Goal: Information Seeking & Learning: Learn about a topic

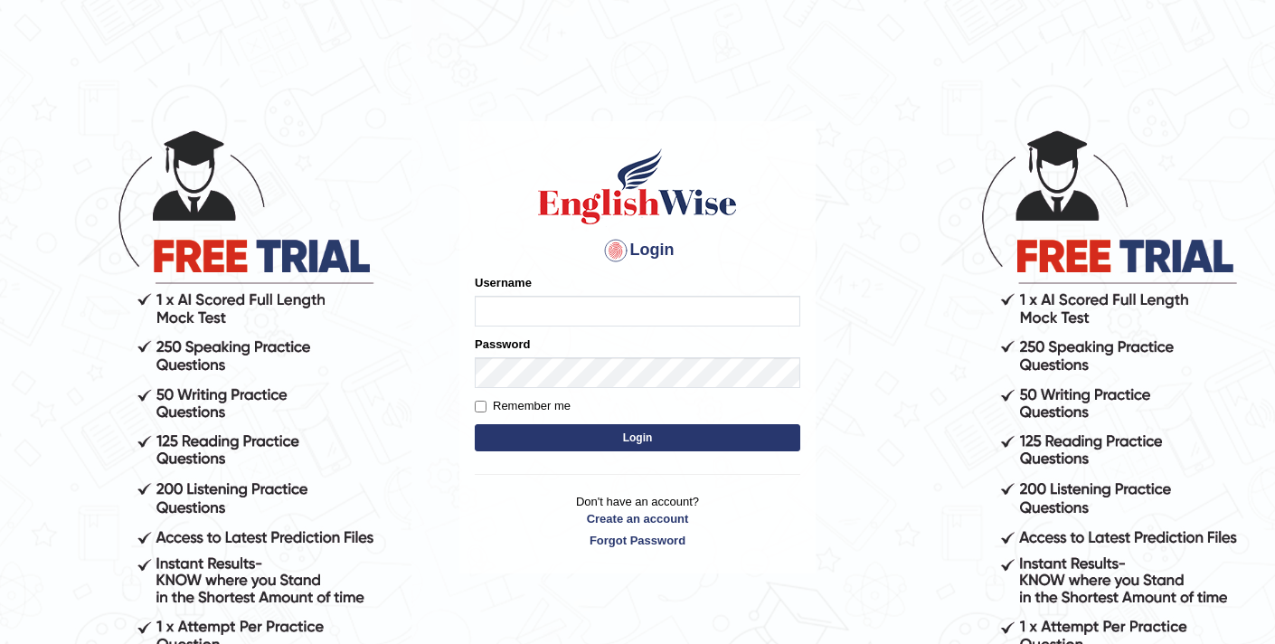
type input "elhamdavoodi"
click at [571, 426] on button "Login" at bounding box center [637, 437] width 325 height 27
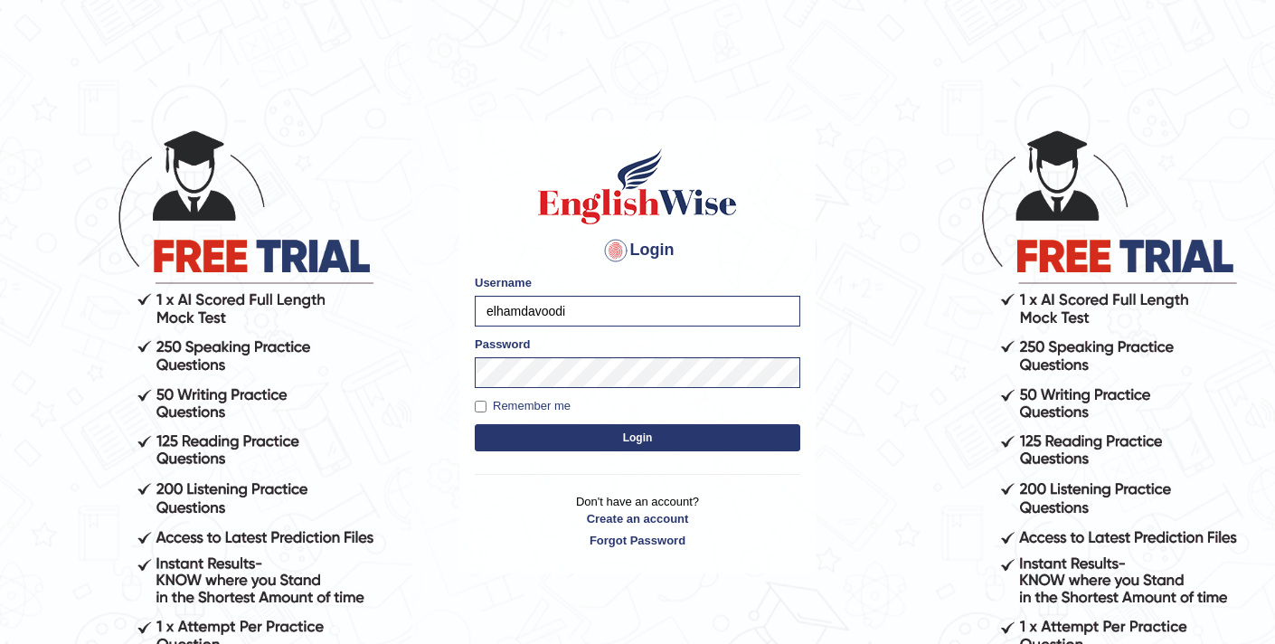
click at [608, 440] on button "Login" at bounding box center [637, 437] width 325 height 27
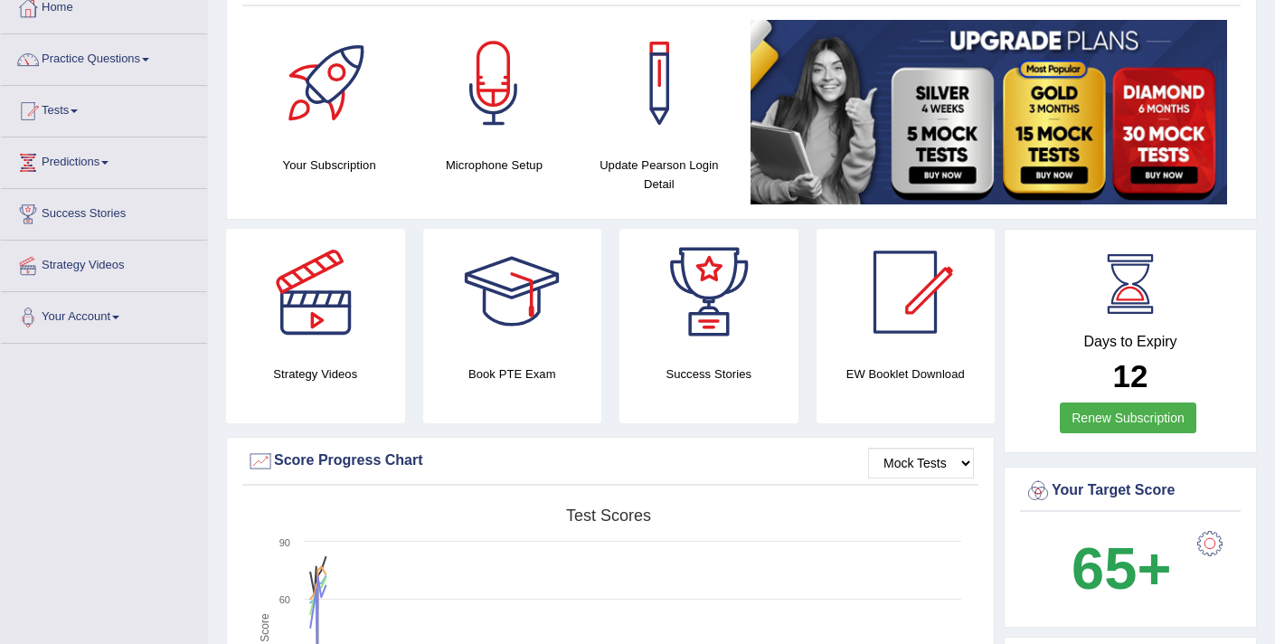
scroll to position [48, 0]
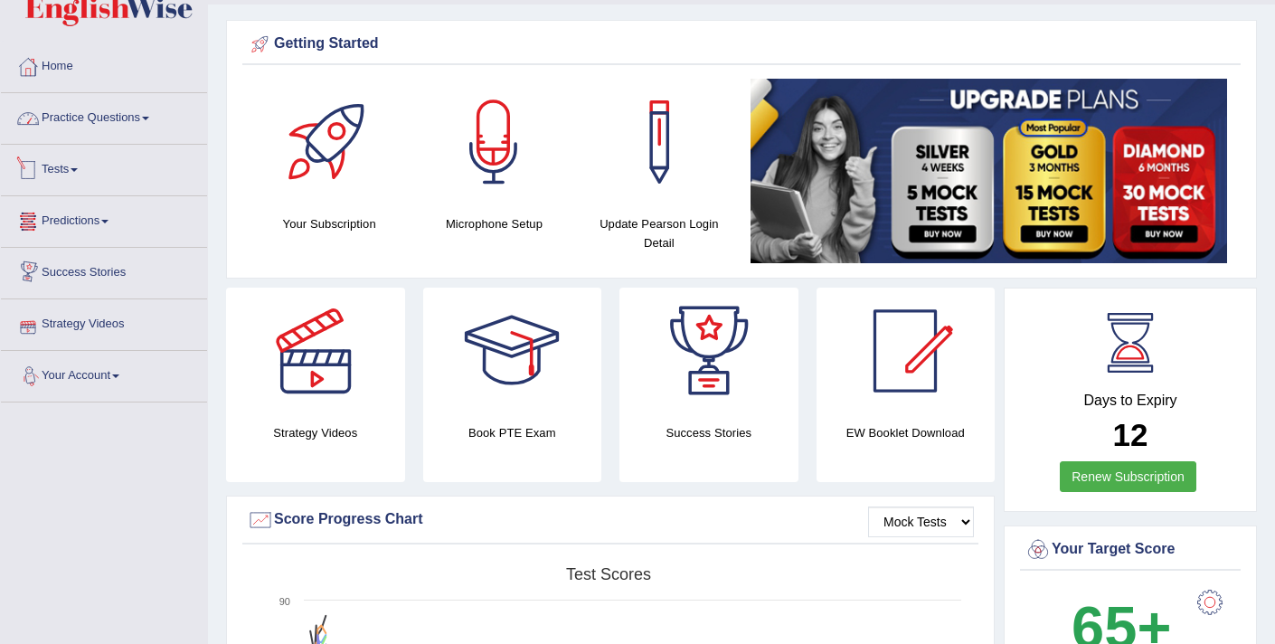
click at [116, 117] on link "Practice Questions" at bounding box center [104, 115] width 206 height 45
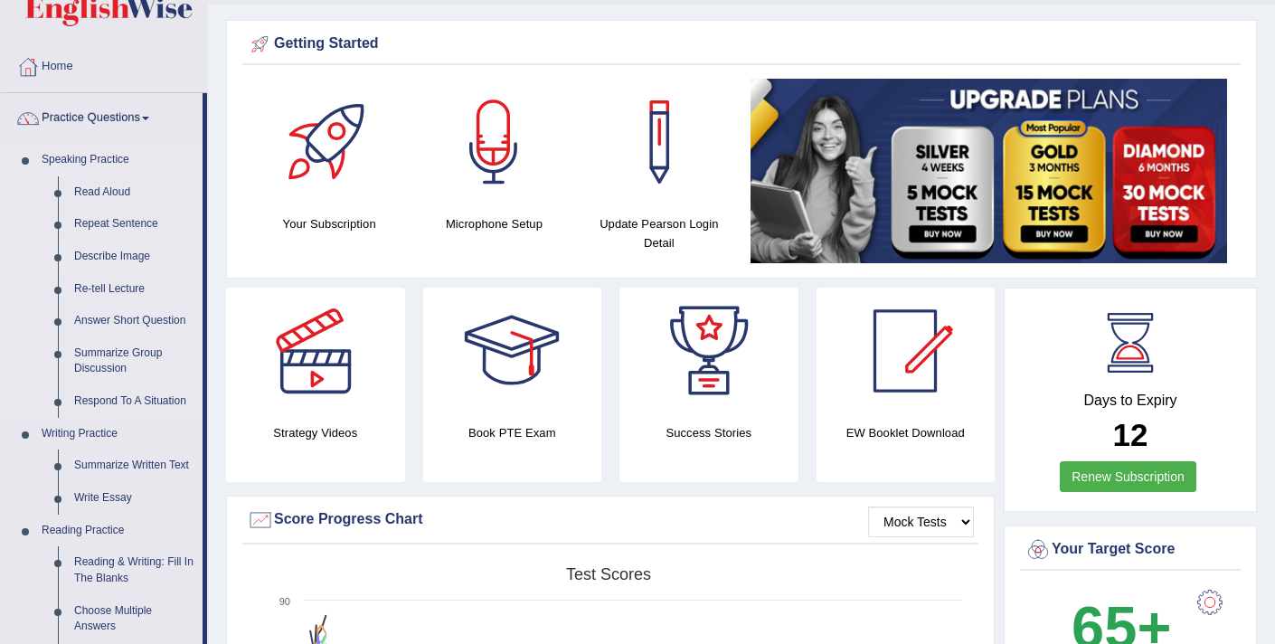
click at [113, 252] on link "Describe Image" at bounding box center [134, 257] width 137 height 33
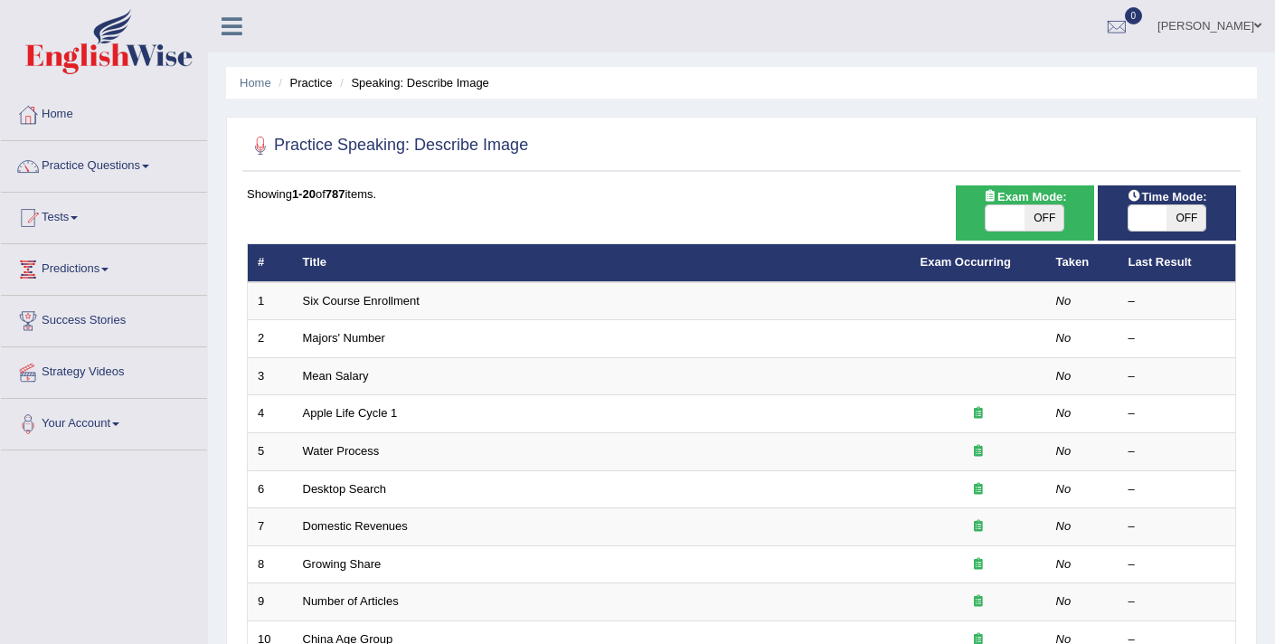
click at [1008, 216] on span at bounding box center [1005, 217] width 39 height 25
checkbox input "true"
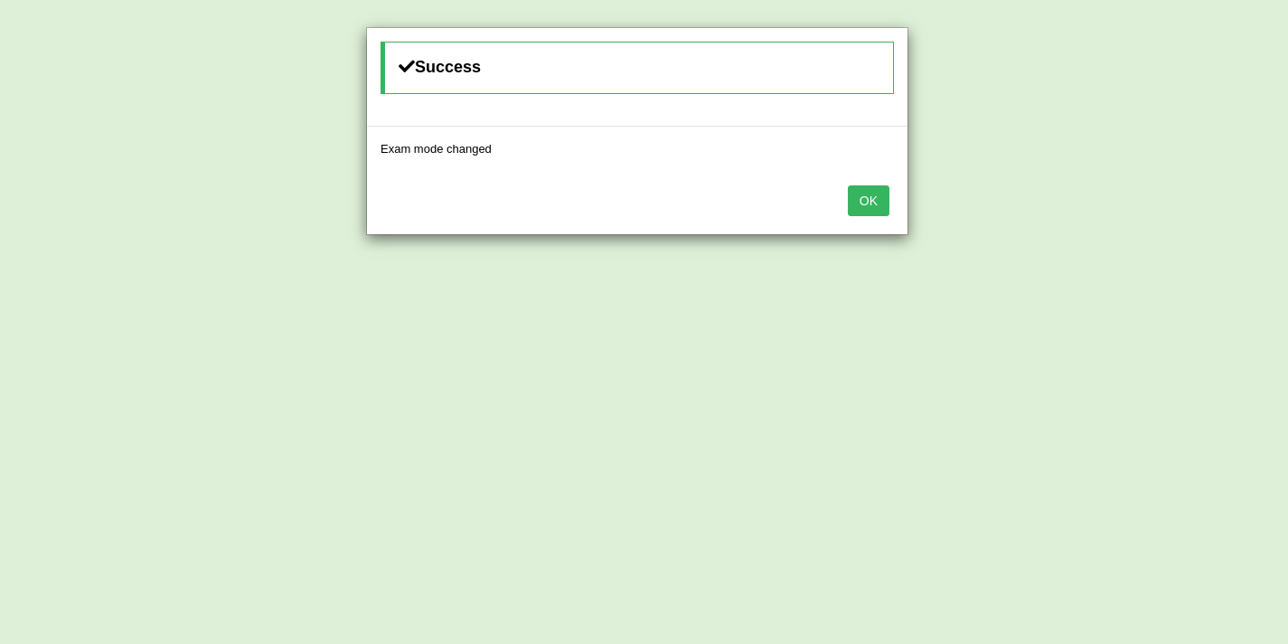
click at [872, 203] on button "OK" at bounding box center [869, 200] width 42 height 31
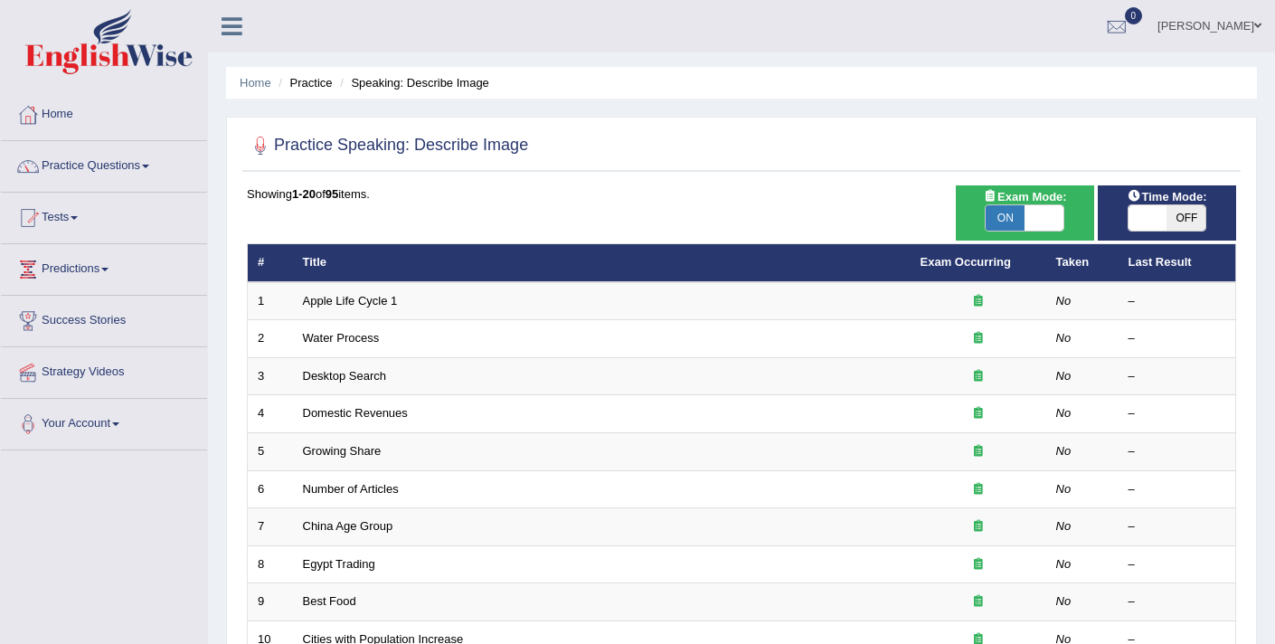
click at [1148, 219] on span at bounding box center [1147, 217] width 39 height 25
checkbox input "true"
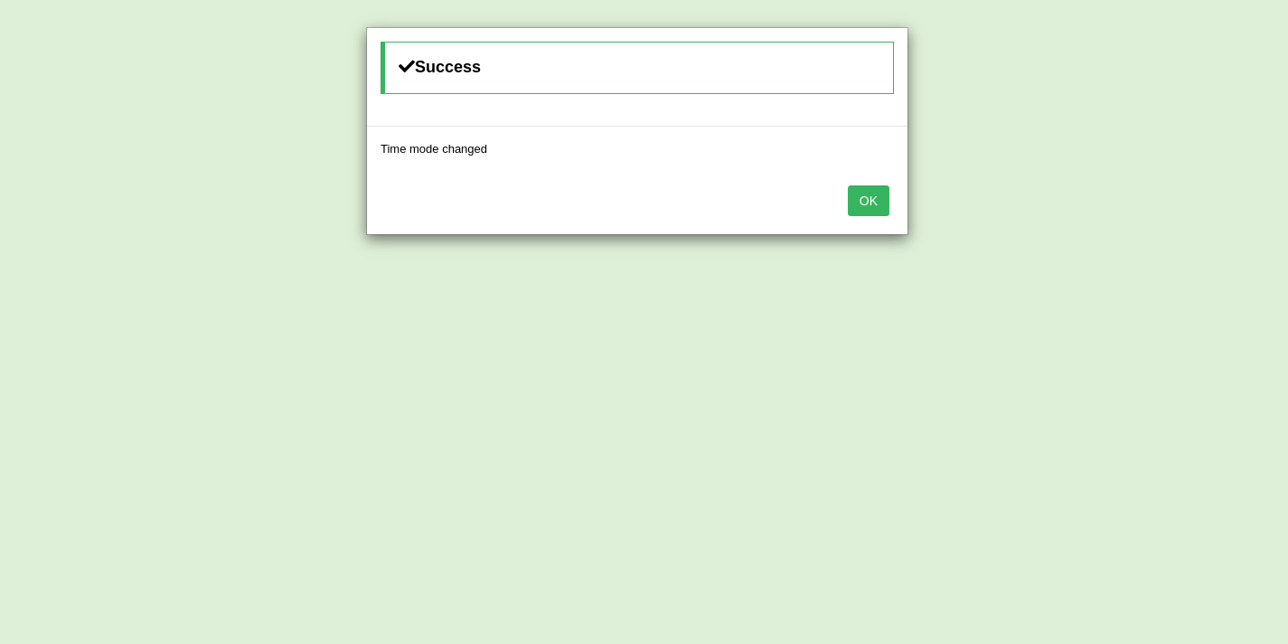
click at [875, 207] on button "OK" at bounding box center [869, 200] width 42 height 31
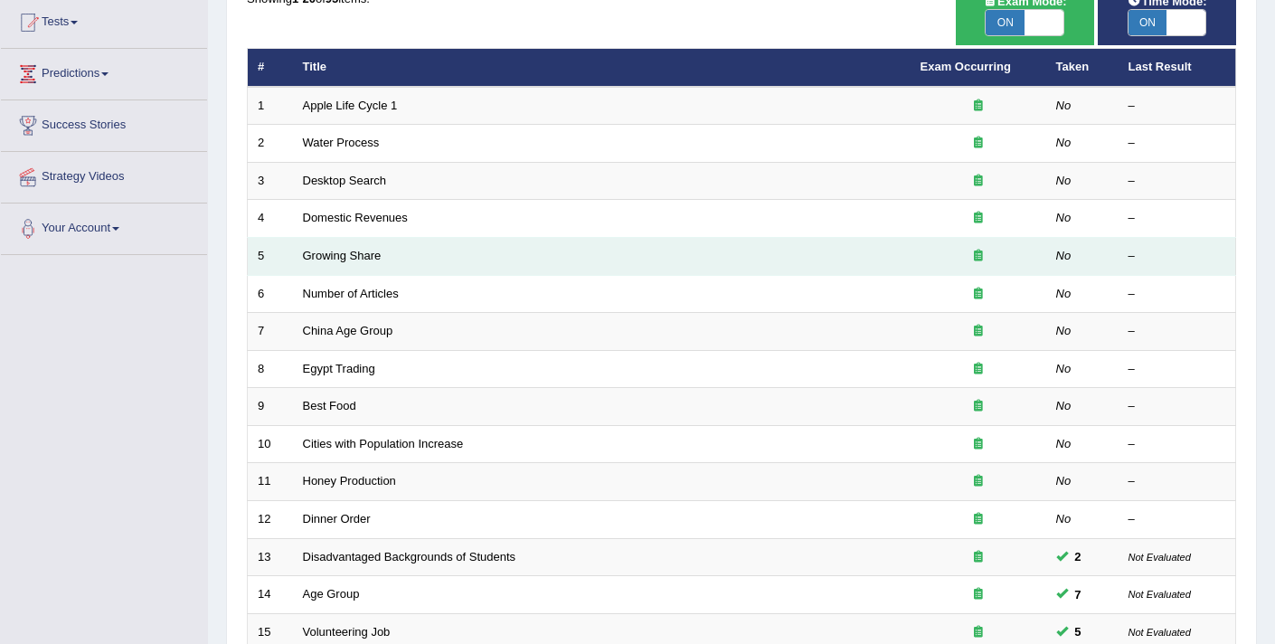
scroll to position [193, 0]
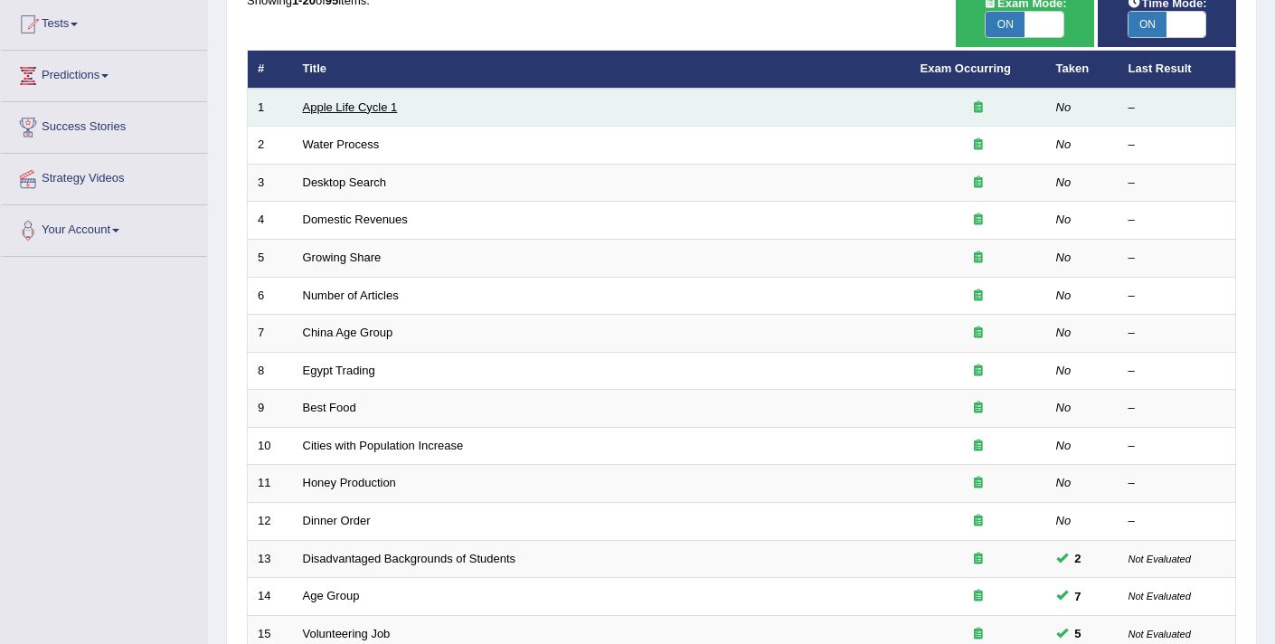
click at [344, 106] on link "Apple Life Cycle 1" at bounding box center [350, 107] width 95 height 14
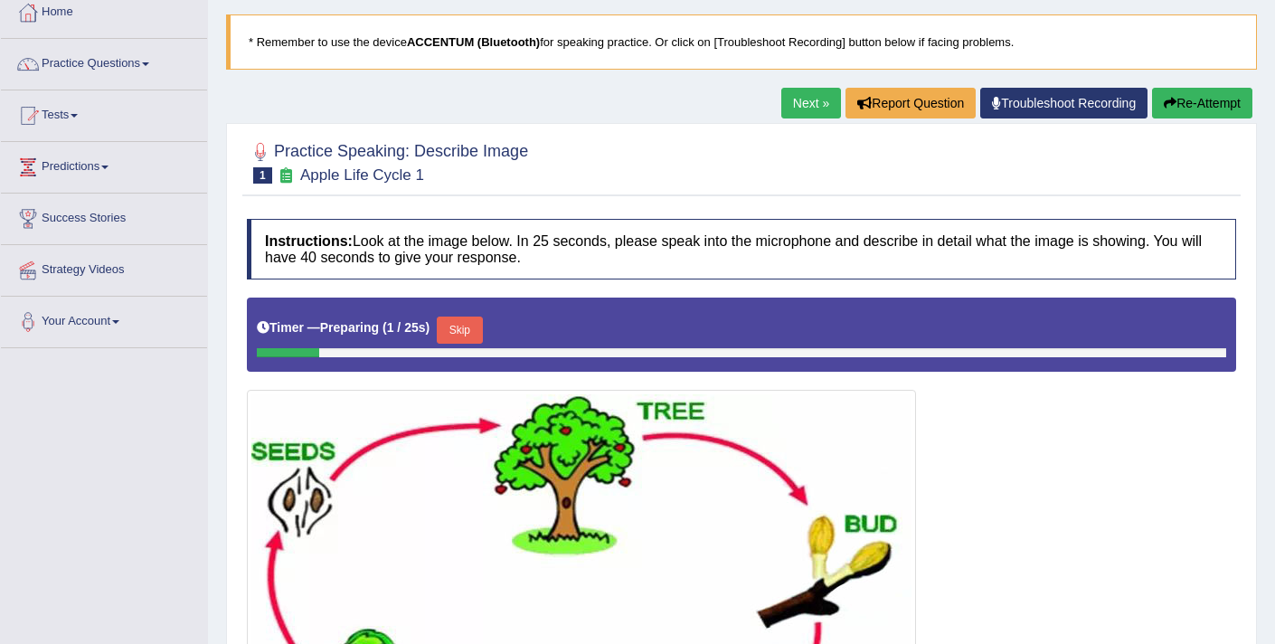
scroll to position [315, 0]
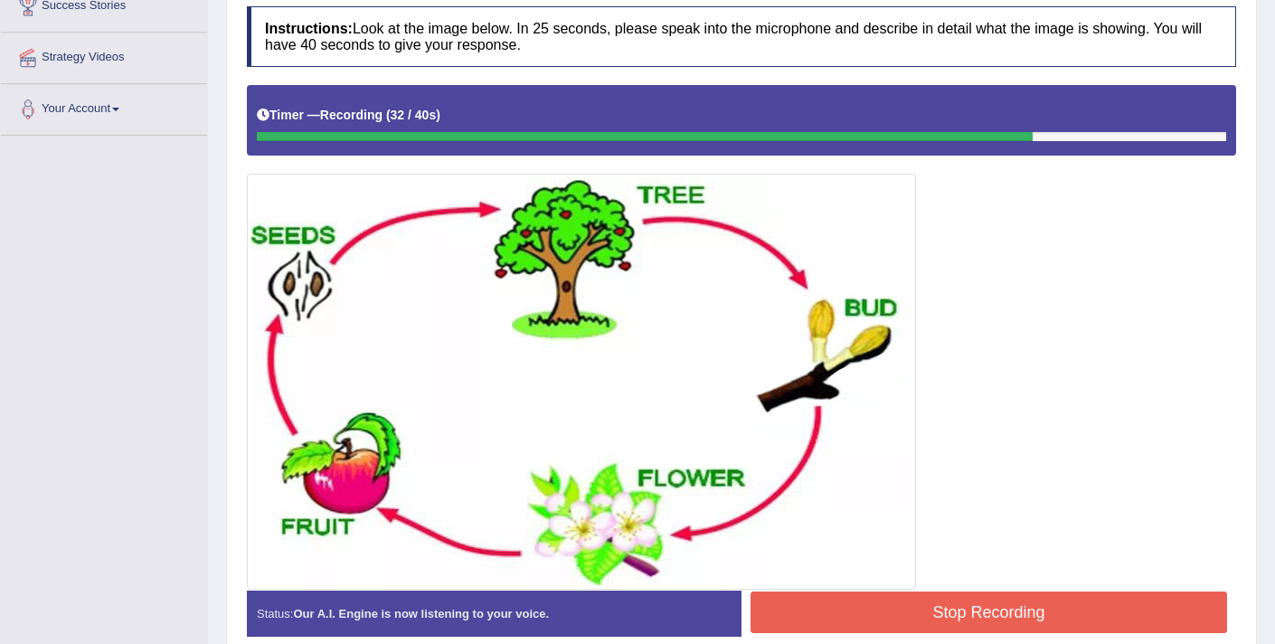
click at [1012, 610] on button "Stop Recording" at bounding box center [988, 612] width 476 height 42
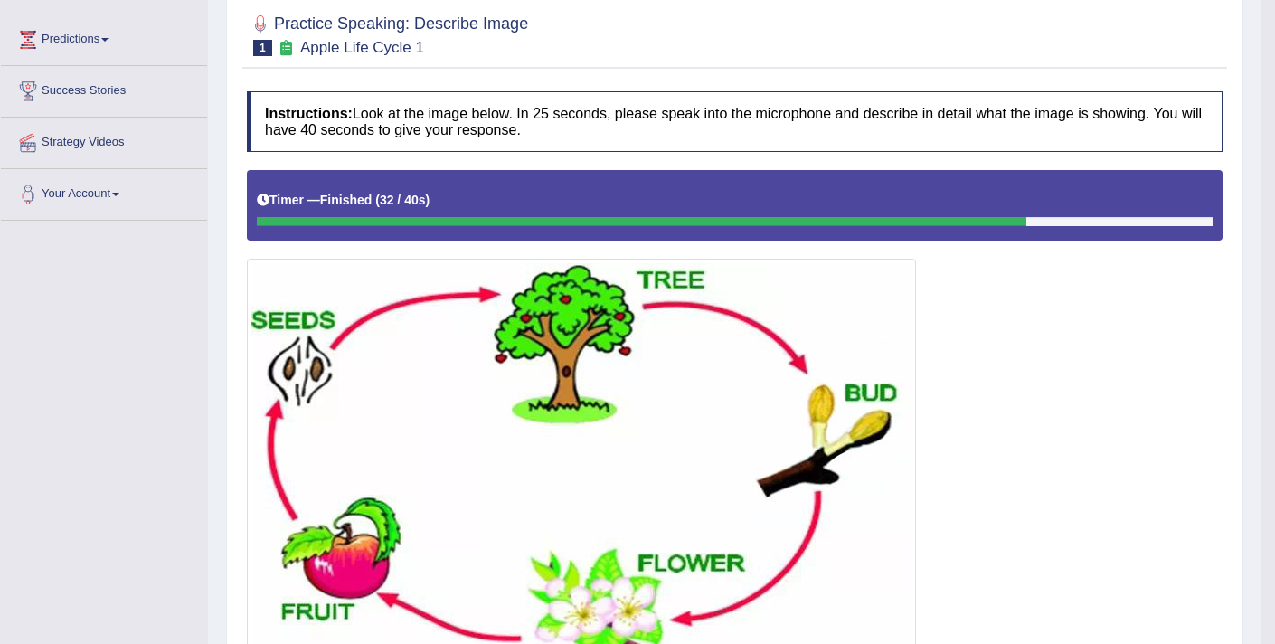
scroll to position [0, 0]
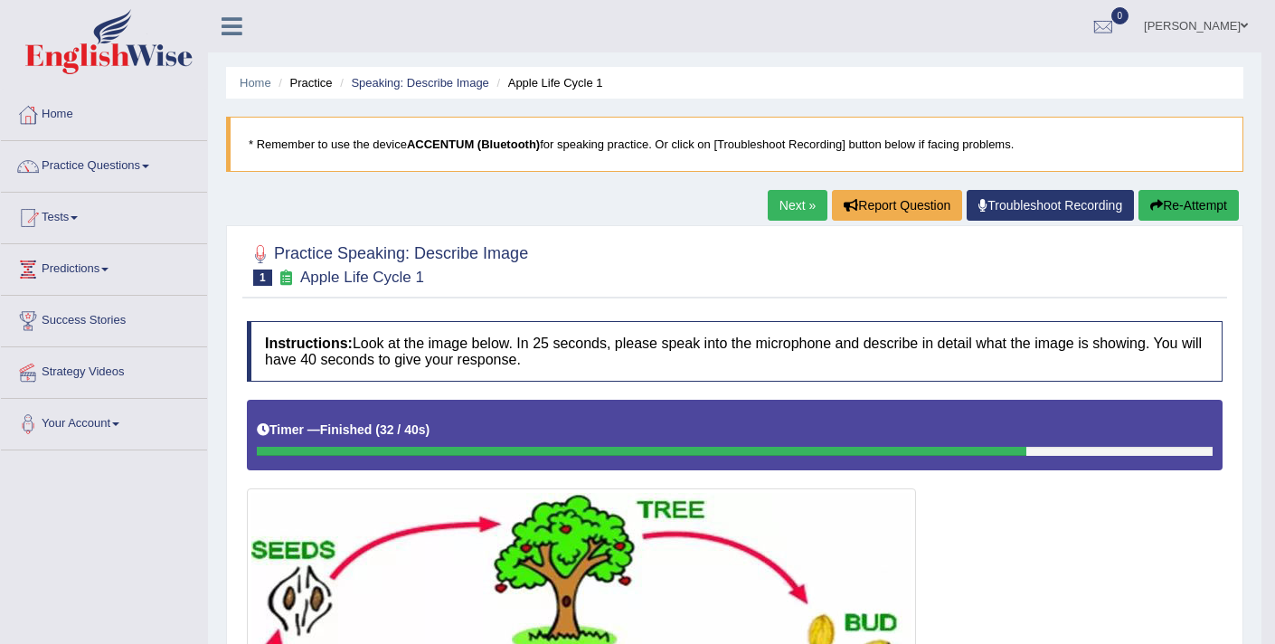
click at [1156, 199] on icon "button" at bounding box center [1156, 205] width 13 height 13
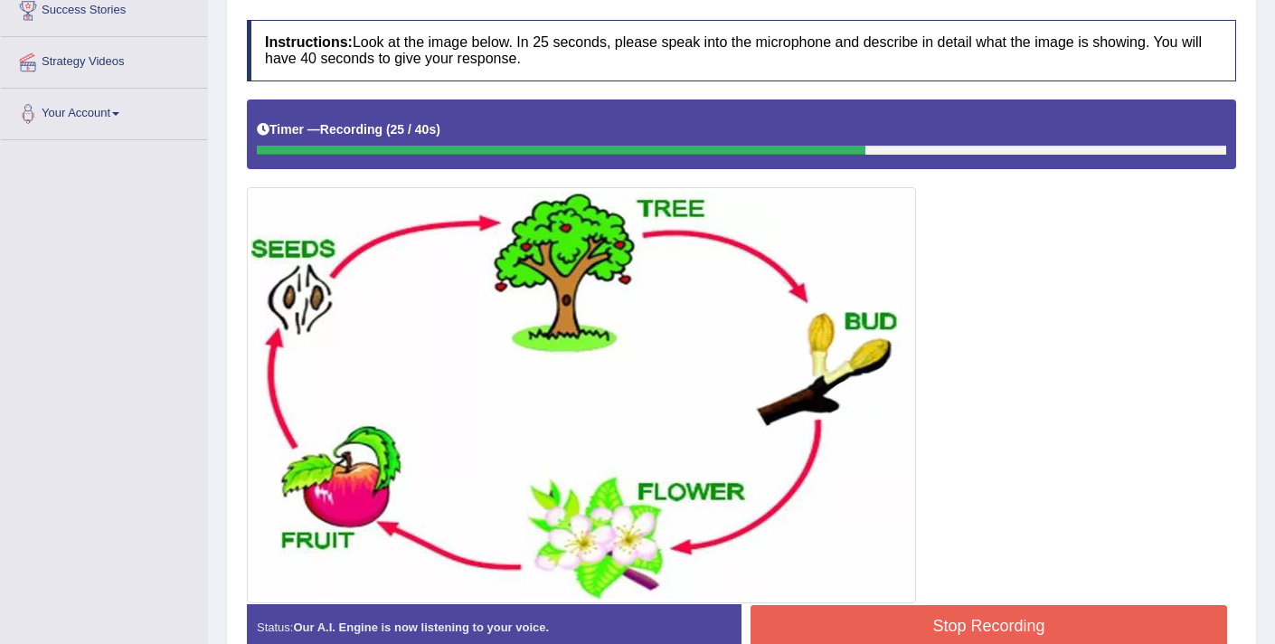
scroll to position [312, 0]
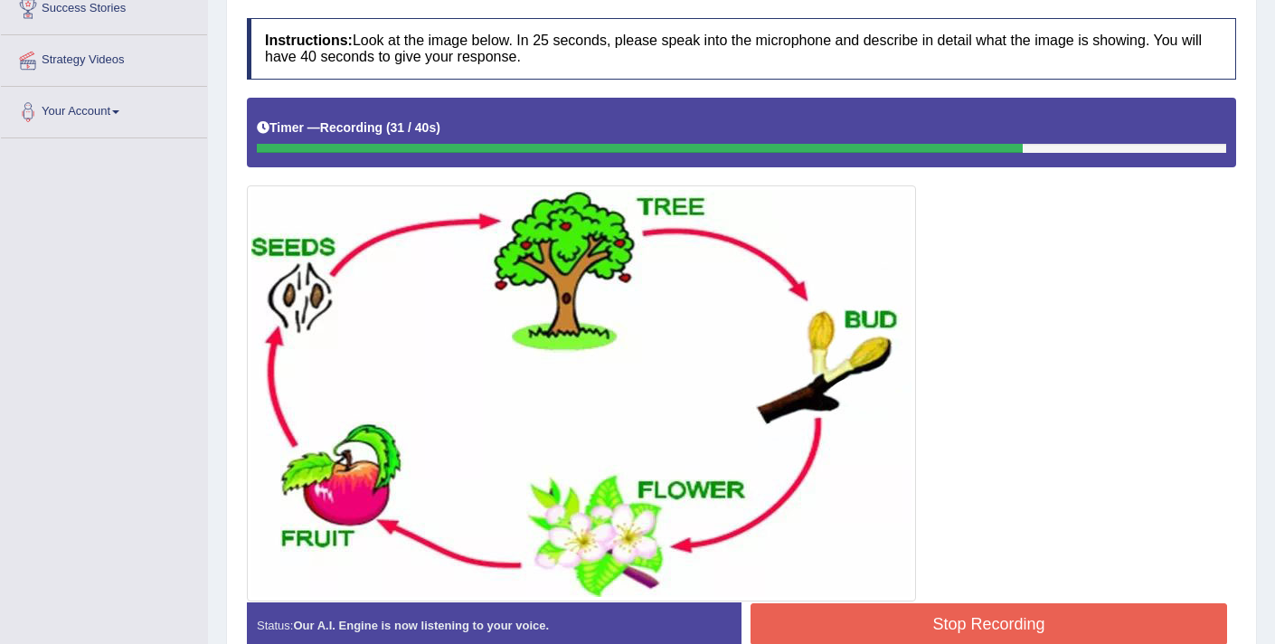
click at [1003, 609] on button "Stop Recording" at bounding box center [988, 624] width 476 height 42
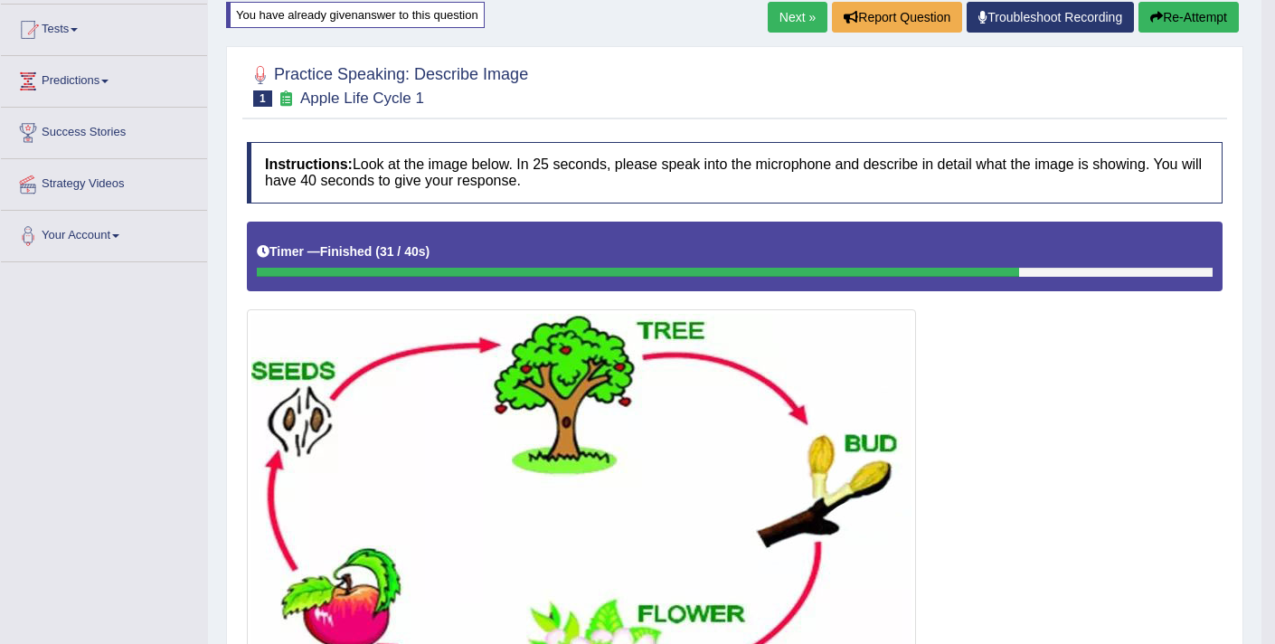
scroll to position [180, 0]
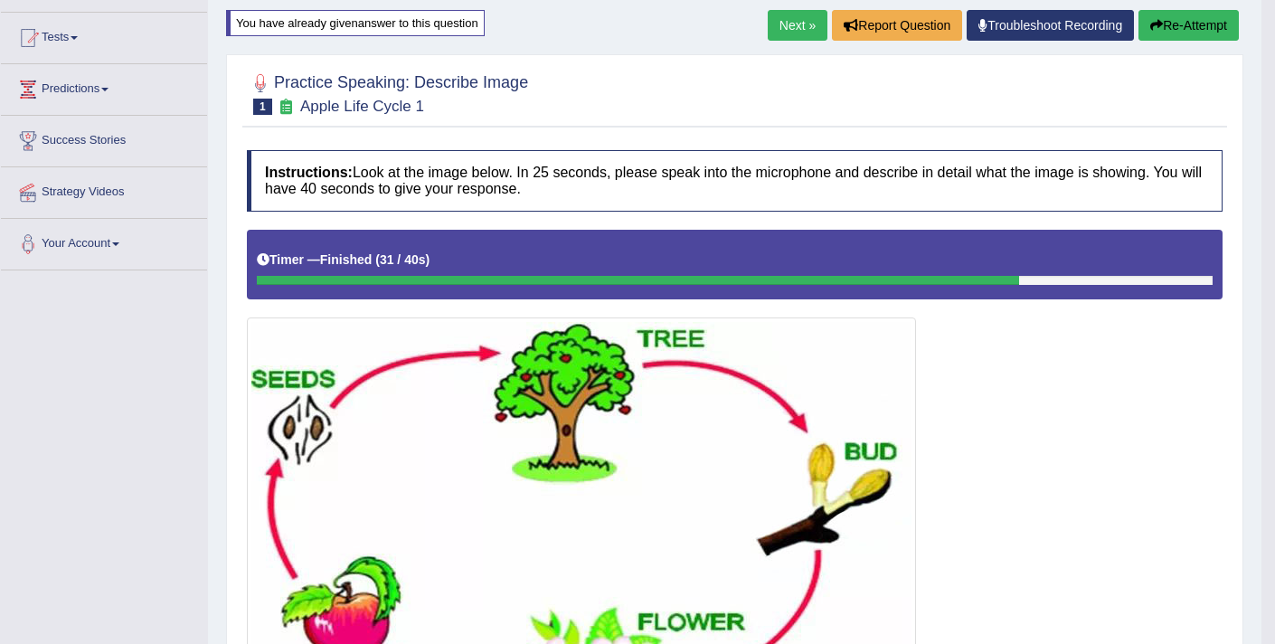
click at [778, 34] on link "Next »" at bounding box center [798, 25] width 60 height 31
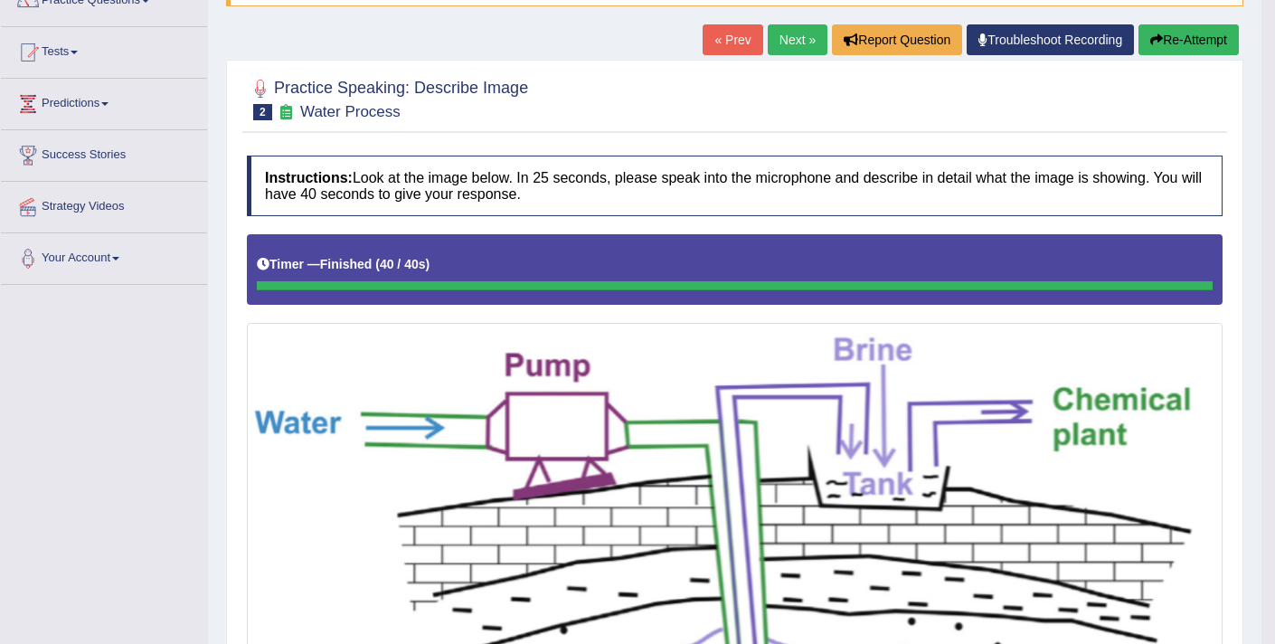
scroll to position [72, 0]
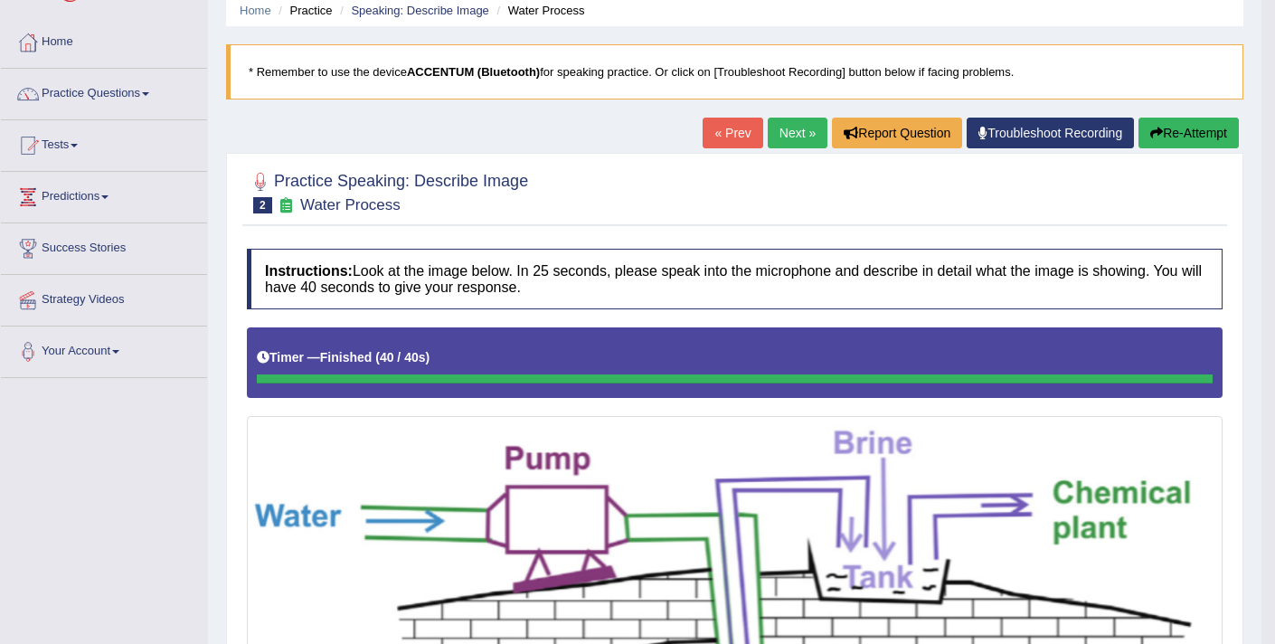
click at [781, 134] on link "Next »" at bounding box center [798, 133] width 60 height 31
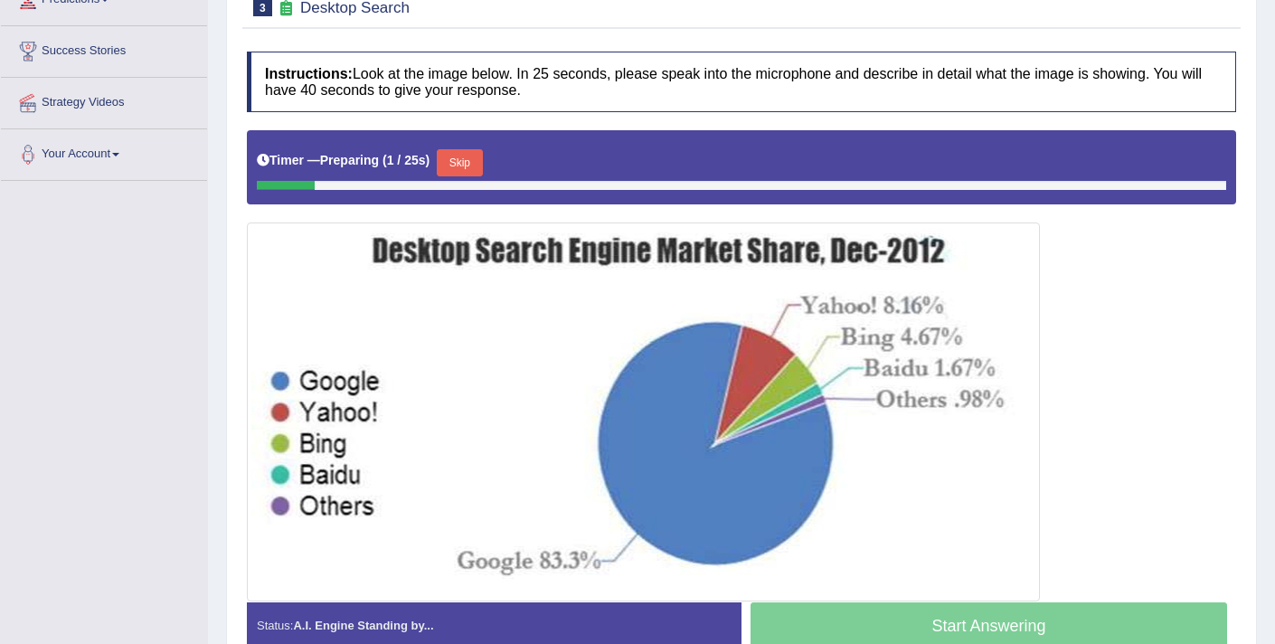
scroll to position [309, 0]
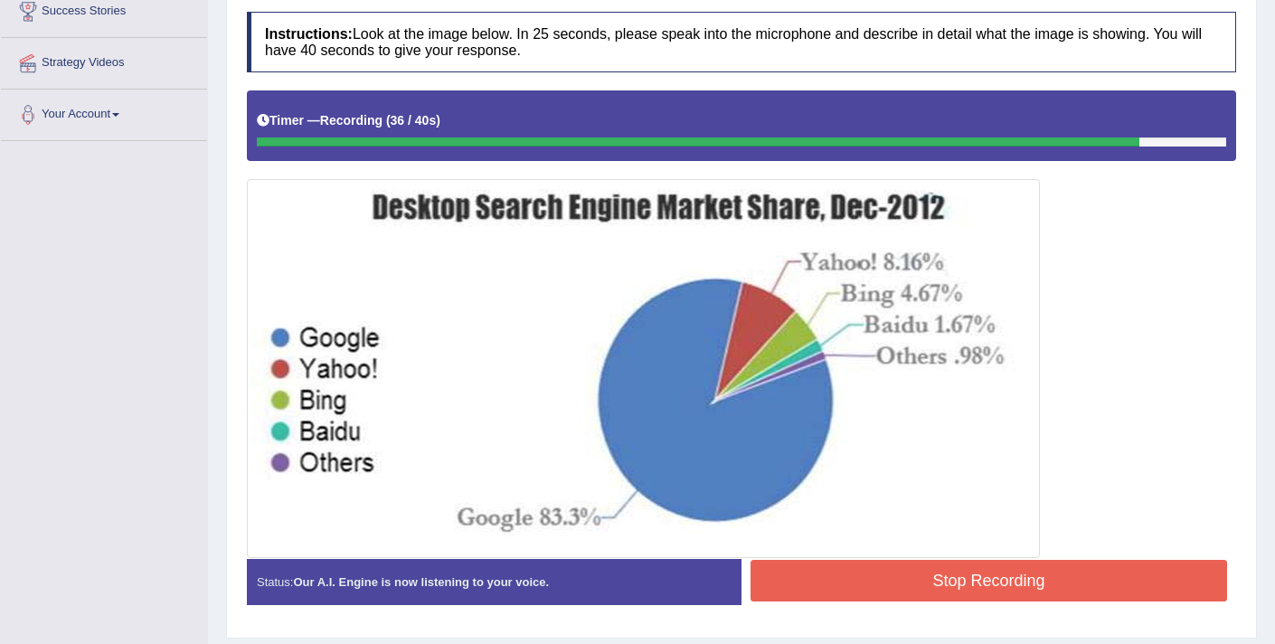
click at [1059, 586] on button "Stop Recording" at bounding box center [988, 581] width 476 height 42
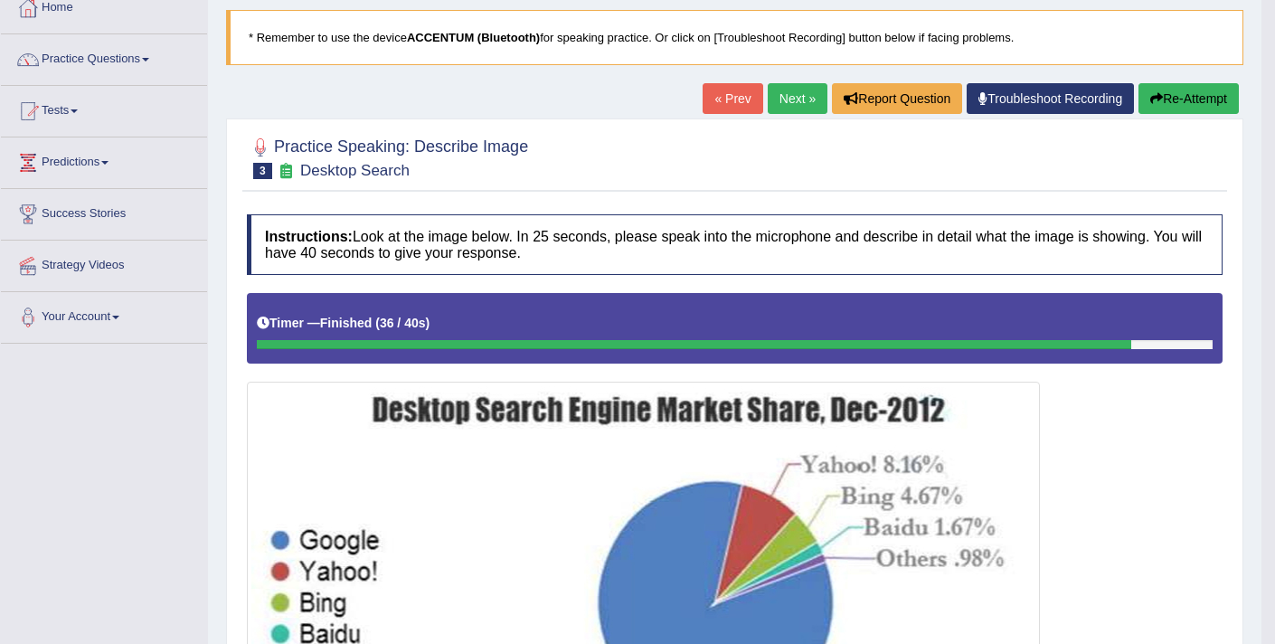
scroll to position [0, 0]
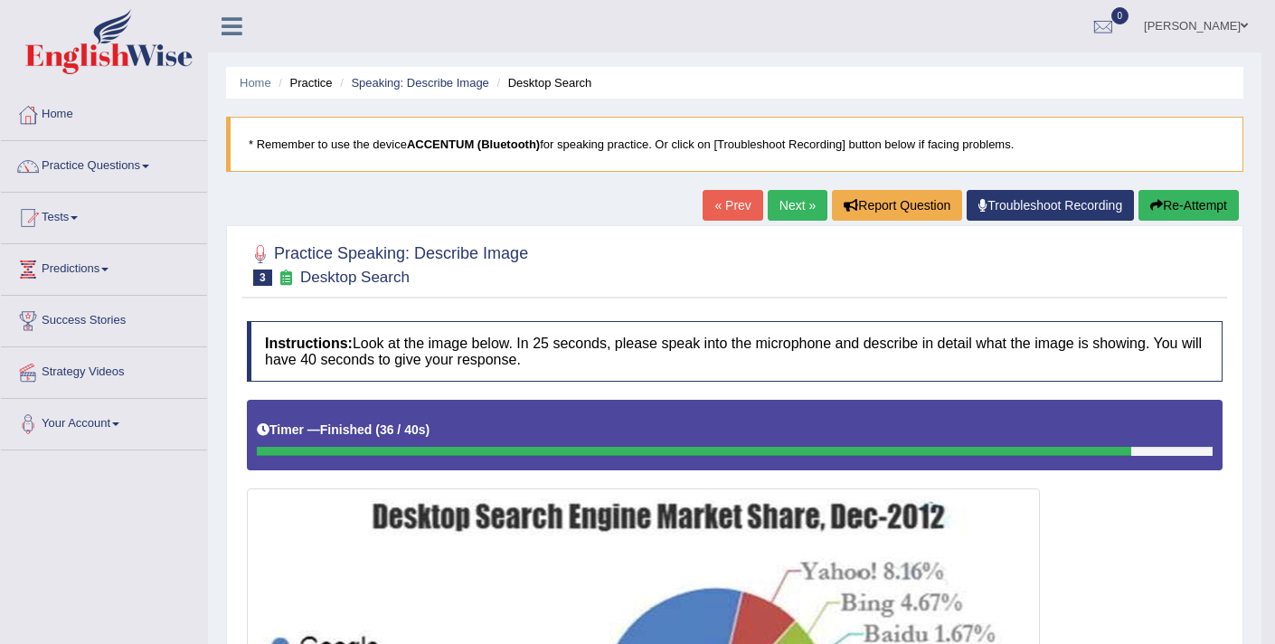
click at [1171, 207] on button "Re-Attempt" at bounding box center [1188, 205] width 100 height 31
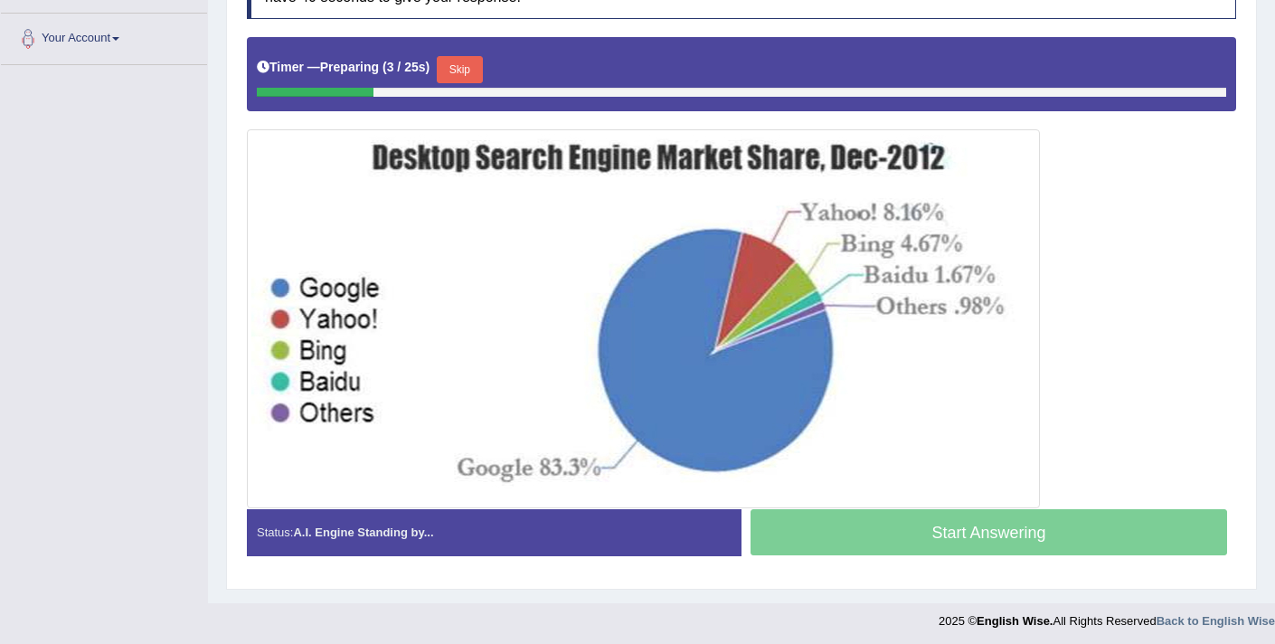
scroll to position [390, 0]
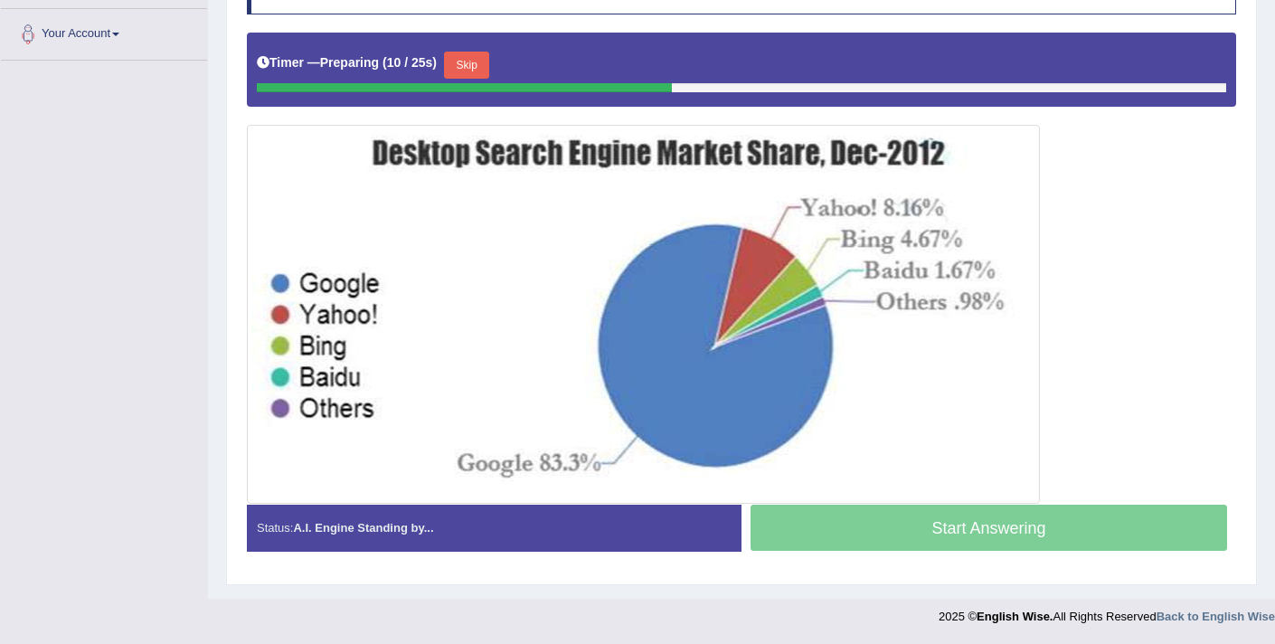
click at [460, 65] on button "Skip" at bounding box center [466, 65] width 45 height 27
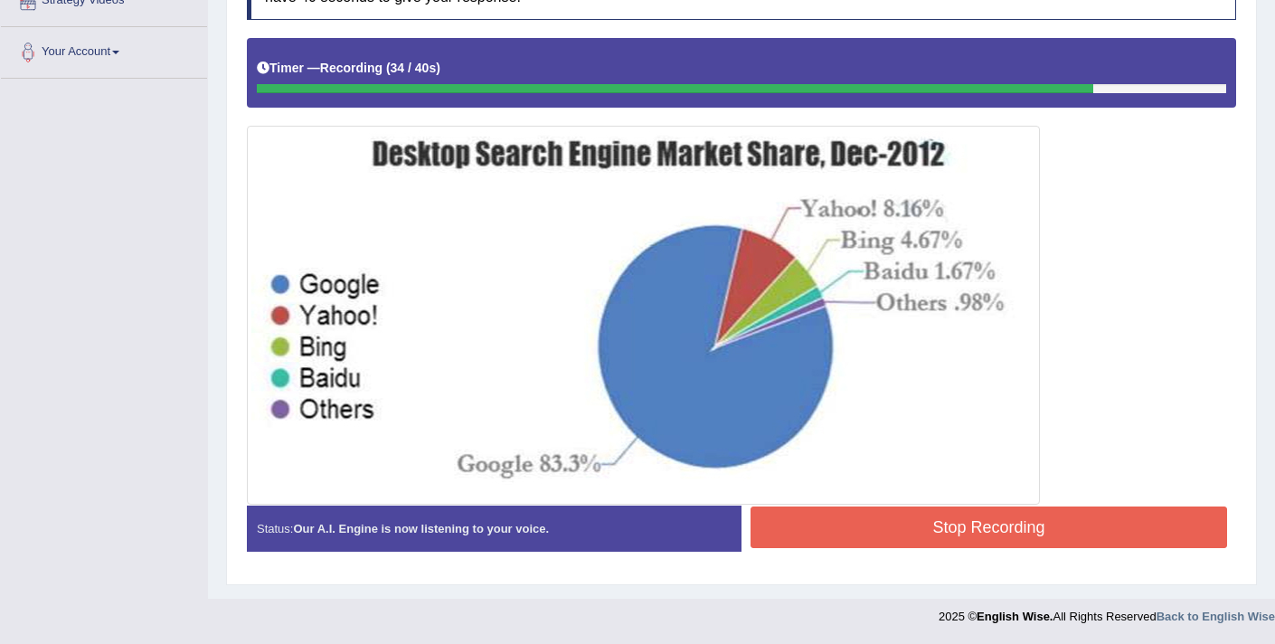
click at [929, 540] on button "Stop Recording" at bounding box center [988, 527] width 476 height 42
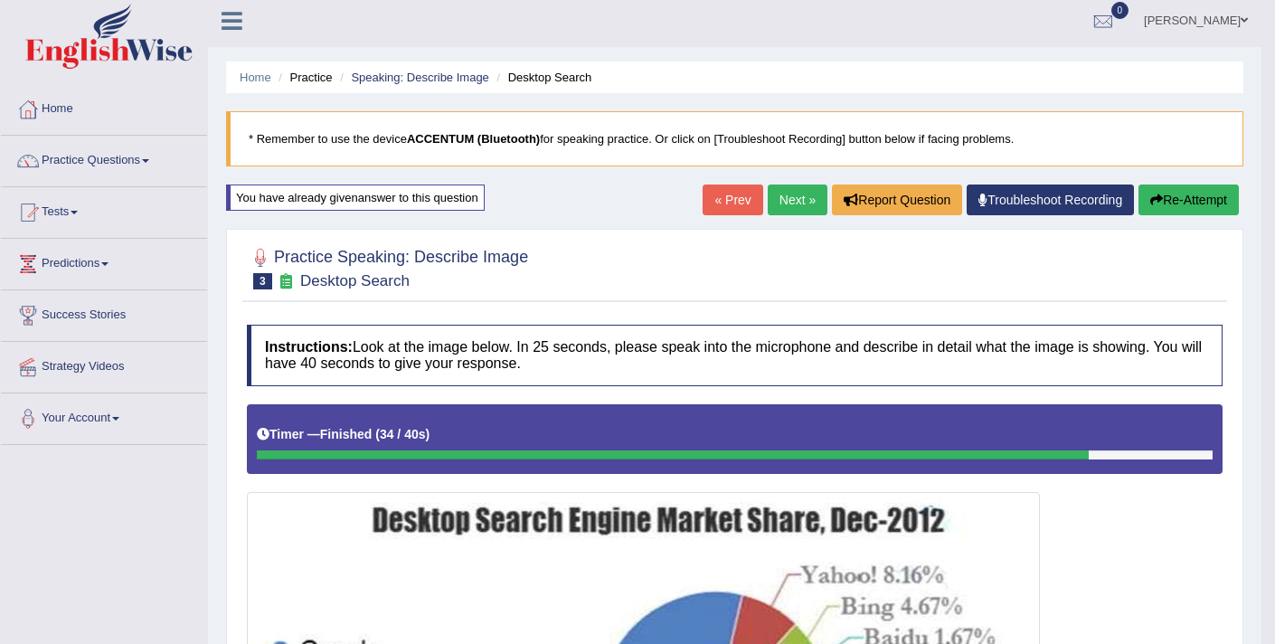
scroll to position [0, 0]
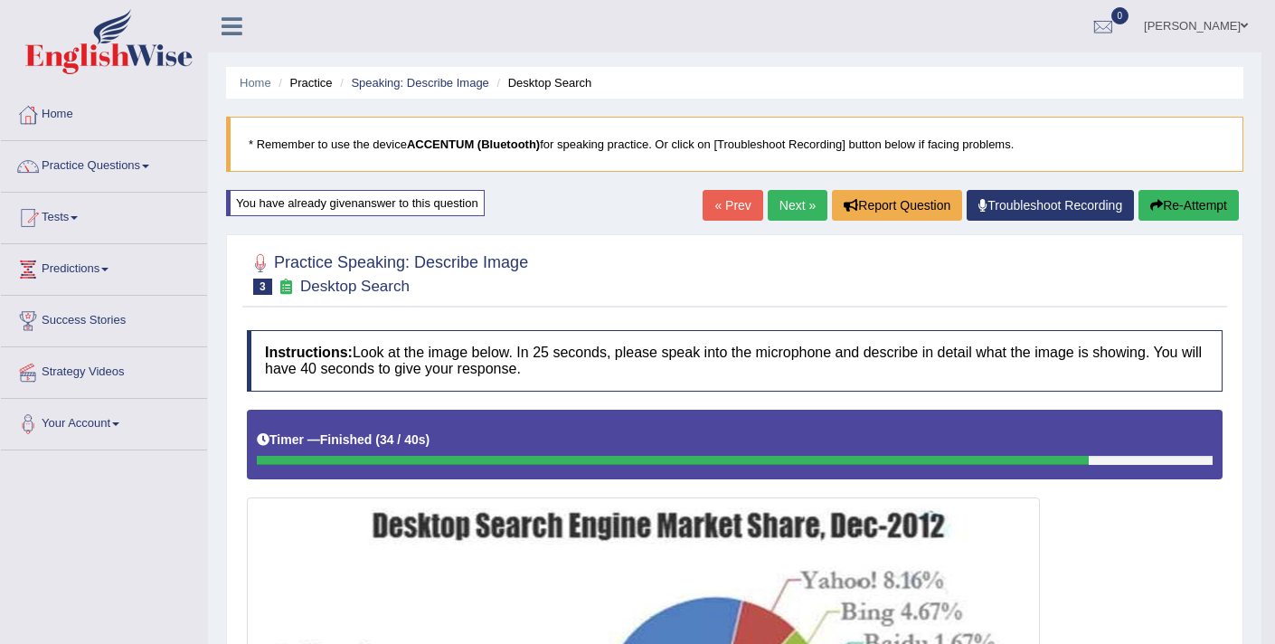
click at [783, 209] on link "Next »" at bounding box center [798, 205] width 60 height 31
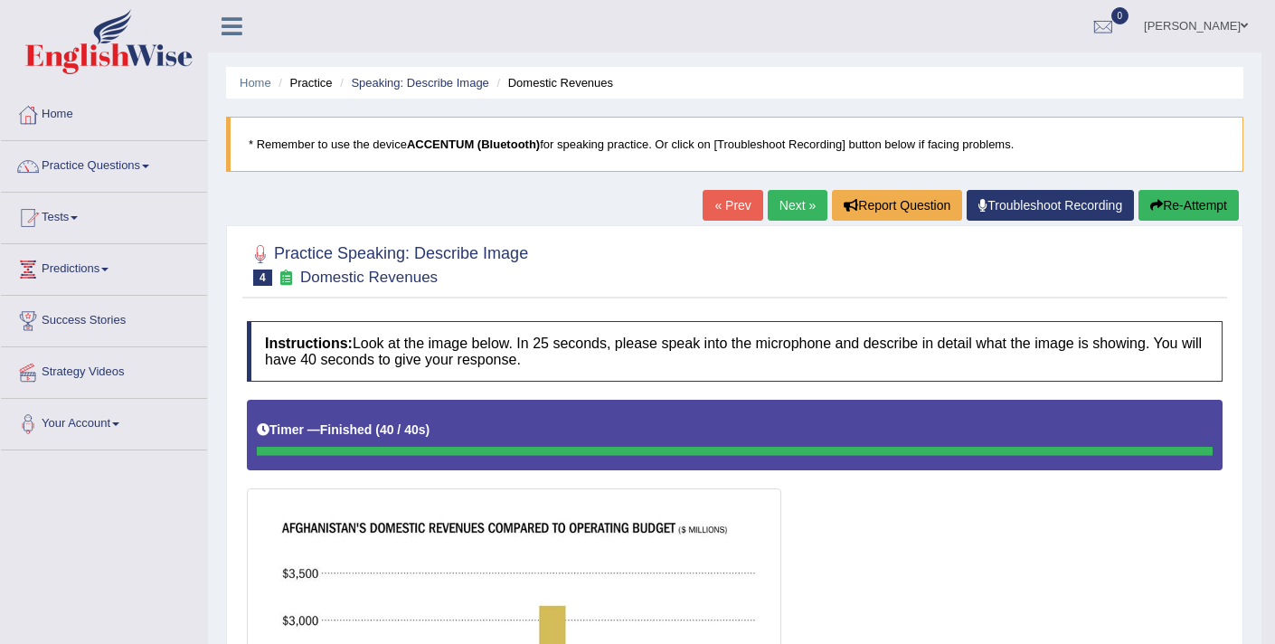
click at [1182, 197] on button "Re-Attempt" at bounding box center [1188, 205] width 100 height 31
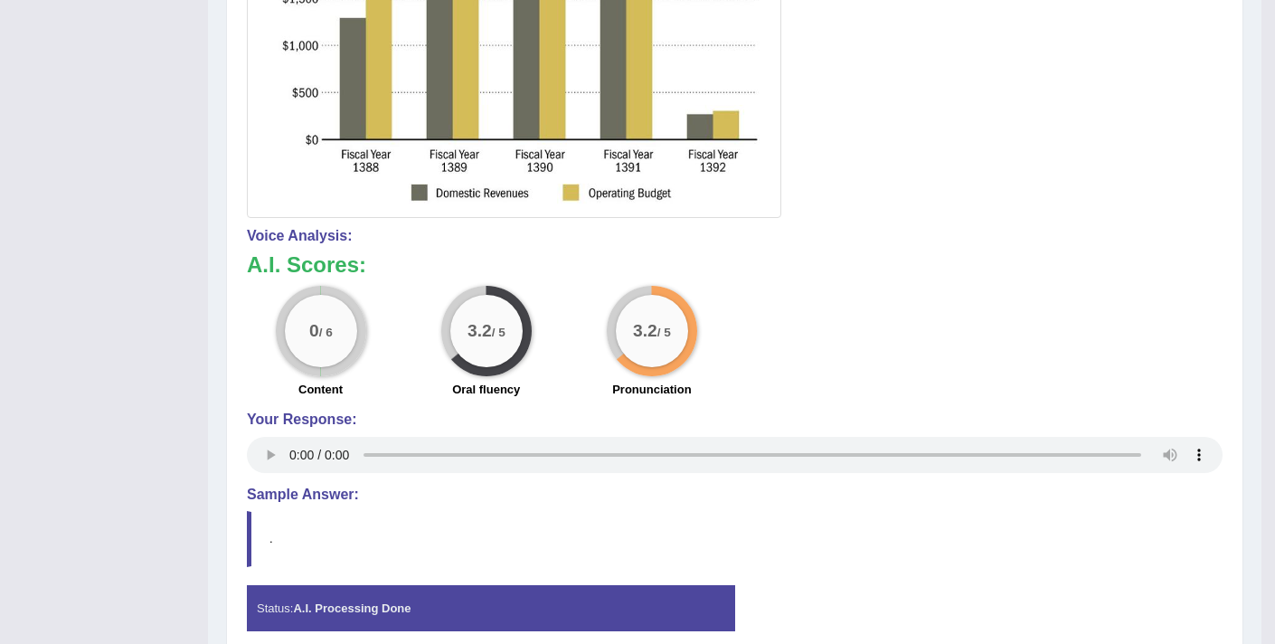
scroll to position [172, 0]
